Goal: Use online tool/utility: Utilize a website feature to perform a specific function

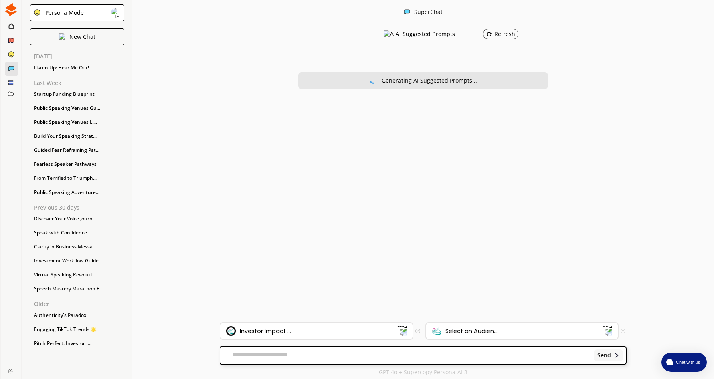
click at [11, 9] on img at bounding box center [10, 9] width 13 height 13
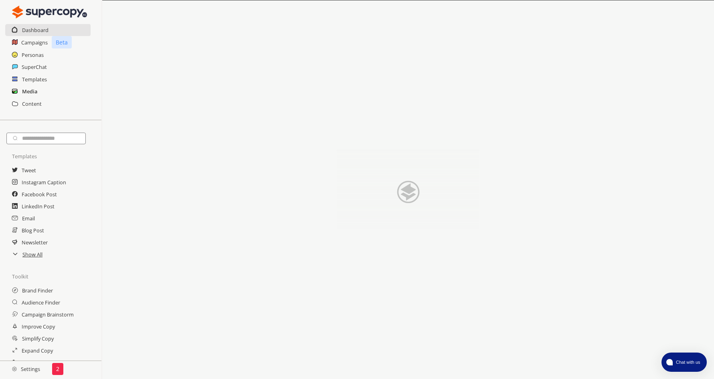
click at [31, 90] on h2 "Media" at bounding box center [29, 91] width 15 height 12
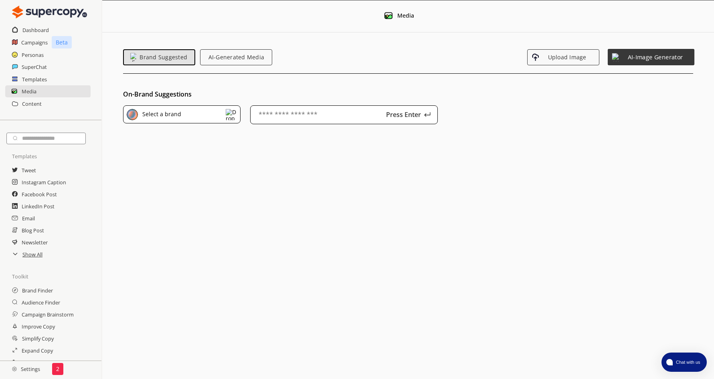
click at [647, 54] on span "AI-Image Generator" at bounding box center [655, 57] width 70 height 7
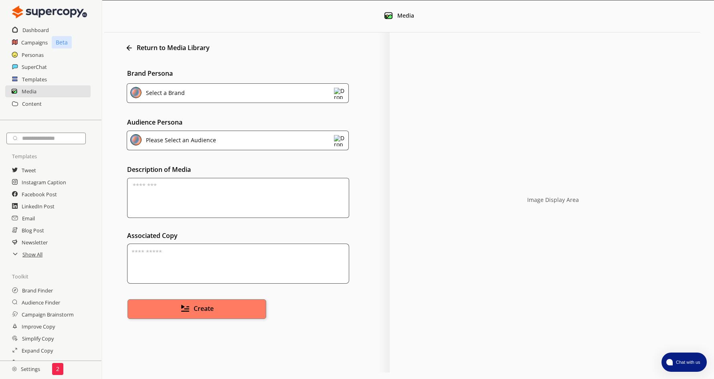
click at [264, 95] on div "Select a Brand" at bounding box center [238, 93] width 222 height 20
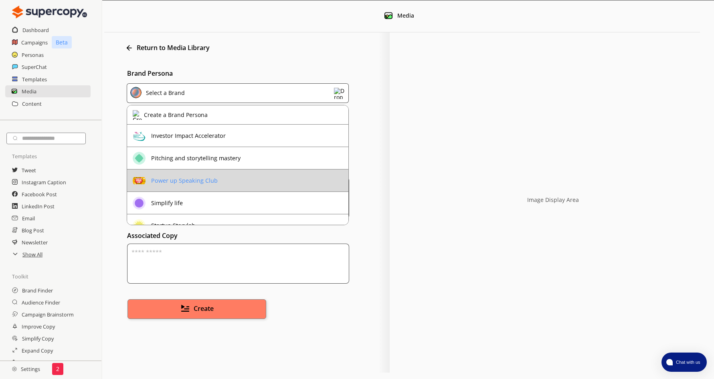
click at [235, 179] on li "Power up Speaking Club" at bounding box center [237, 181] width 221 height 22
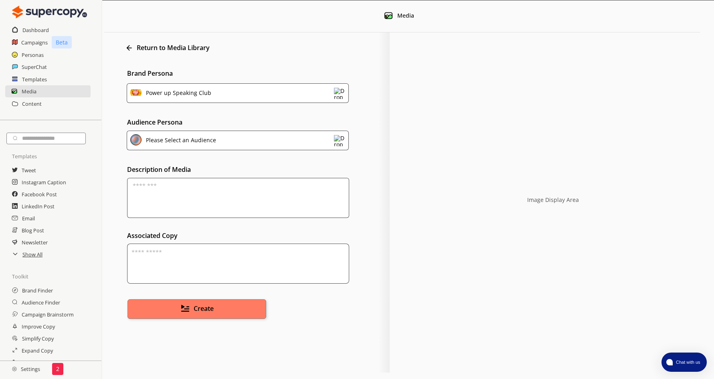
click at [228, 144] on div "Please Select an Audience" at bounding box center [238, 141] width 222 height 20
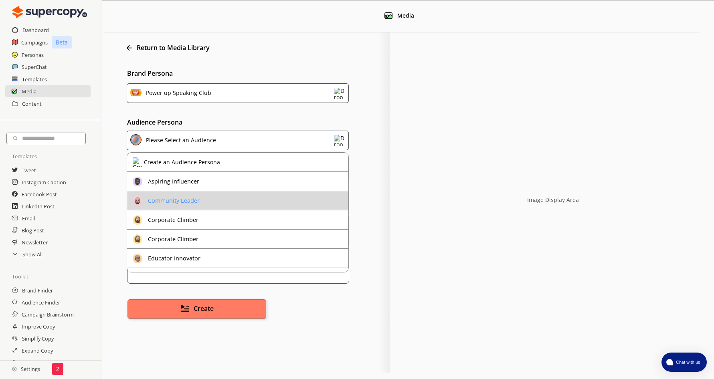
click at [220, 199] on li "Community Leader" at bounding box center [237, 200] width 221 height 19
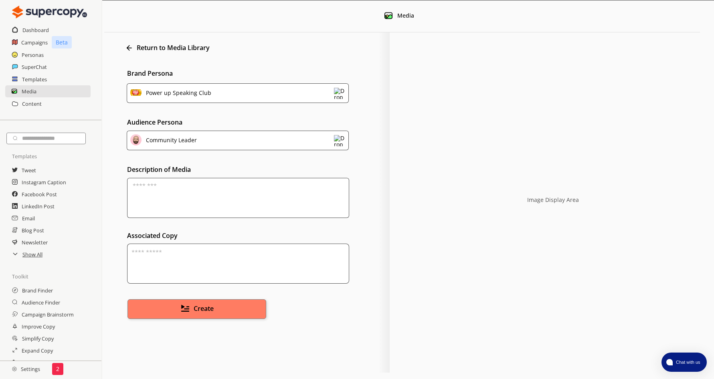
click at [168, 189] on textarea at bounding box center [238, 198] width 222 height 40
click at [188, 310] on img at bounding box center [184, 308] width 9 height 9
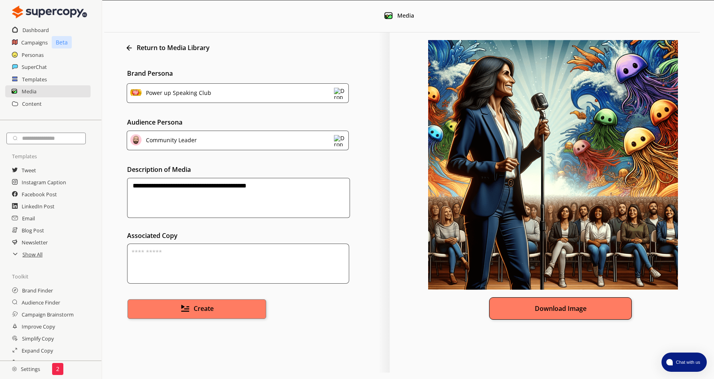
click at [552, 307] on button "Download Image" at bounding box center [560, 309] width 143 height 22
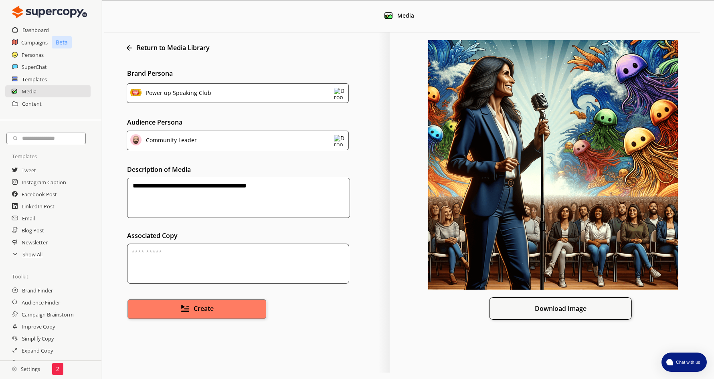
click at [386, 253] on div "**********" at bounding box center [247, 202] width 286 height 340
drag, startPoint x: 271, startPoint y: 186, endPoint x: 118, endPoint y: 184, distance: 153.6
click at [118, 184] on div "**********" at bounding box center [251, 184] width 278 height 68
type textarea "**********"
click at [208, 310] on span "Create" at bounding box center [204, 308] width 21 height 9
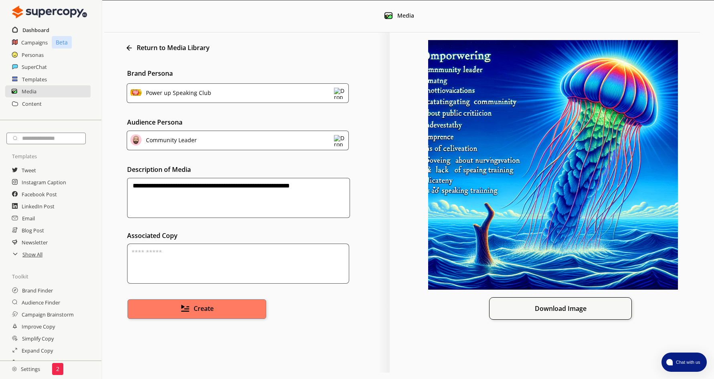
click at [34, 30] on h2 "Dashboard" at bounding box center [35, 30] width 27 height 12
